Goal: Book appointment/travel/reservation

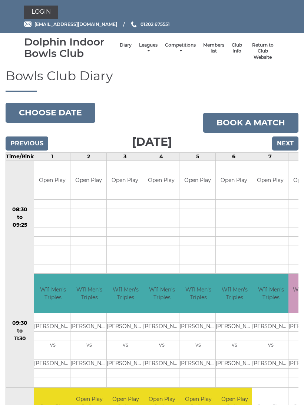
scroll to position [32, 0]
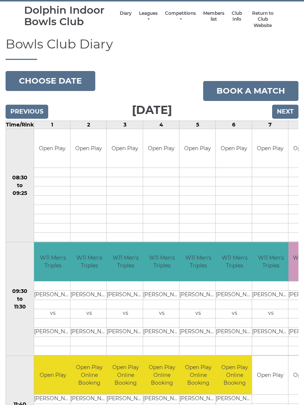
click at [247, 88] on link "Book a match" at bounding box center [250, 91] width 95 height 20
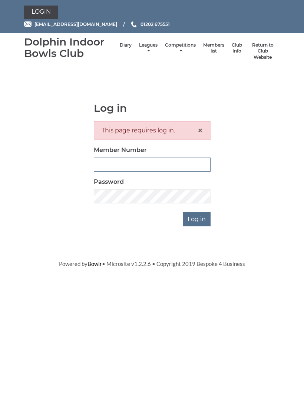
type input "3855"
click at [197, 218] on input "Log in" at bounding box center [197, 220] width 28 height 14
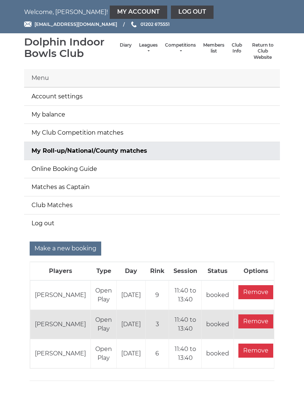
click at [61, 248] on input "Make a new booking" at bounding box center [65, 249] width 71 height 14
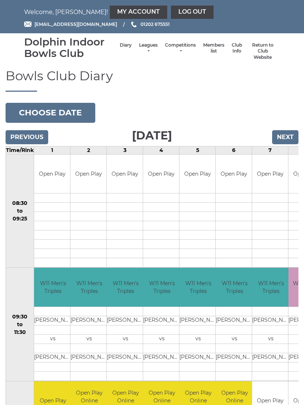
click at [55, 112] on button "Choose date" at bounding box center [51, 113] width 90 height 20
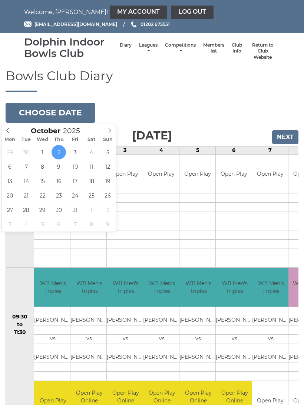
type input "[DATE]"
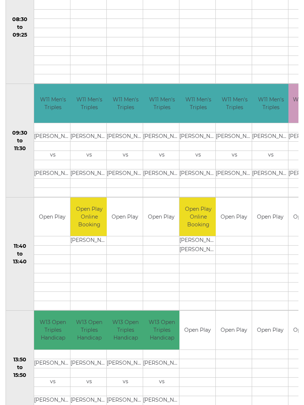
scroll to position [184, 0]
click at [0, 0] on link "Book slot" at bounding box center [0, 0] width 0 height 0
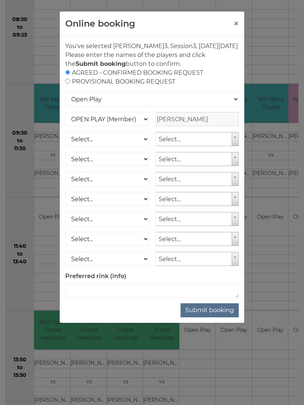
click at [212, 318] on button "Submit booking" at bounding box center [209, 311] width 58 height 14
